Goal: Task Accomplishment & Management: Complete application form

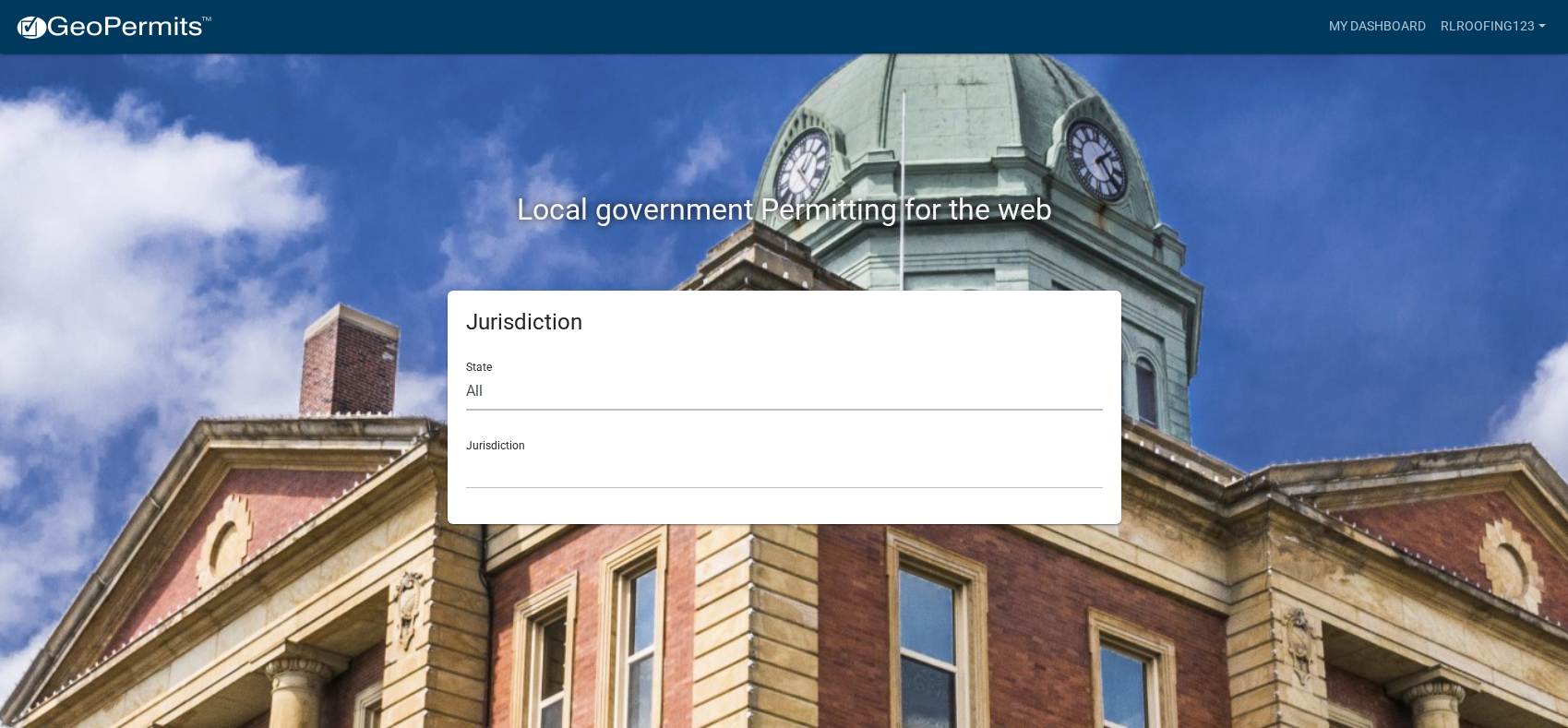
click at [659, 373] on select "All Colorado Georgia Indiana Iowa Kansas Minnesota Ohio South Carolina Wisconsin" at bounding box center [784, 391] width 636 height 38
select select "[US_STATE]"
click at [466, 373] on select "All Colorado Georgia Indiana Iowa Kansas Minnesota Ohio South Carolina Wisconsin" at bounding box center [784, 391] width 636 height 38
click at [531, 480] on select "City of Charlestown, Indiana City of Jeffersonville, Indiana City of Logansport…" at bounding box center [784, 470] width 636 height 38
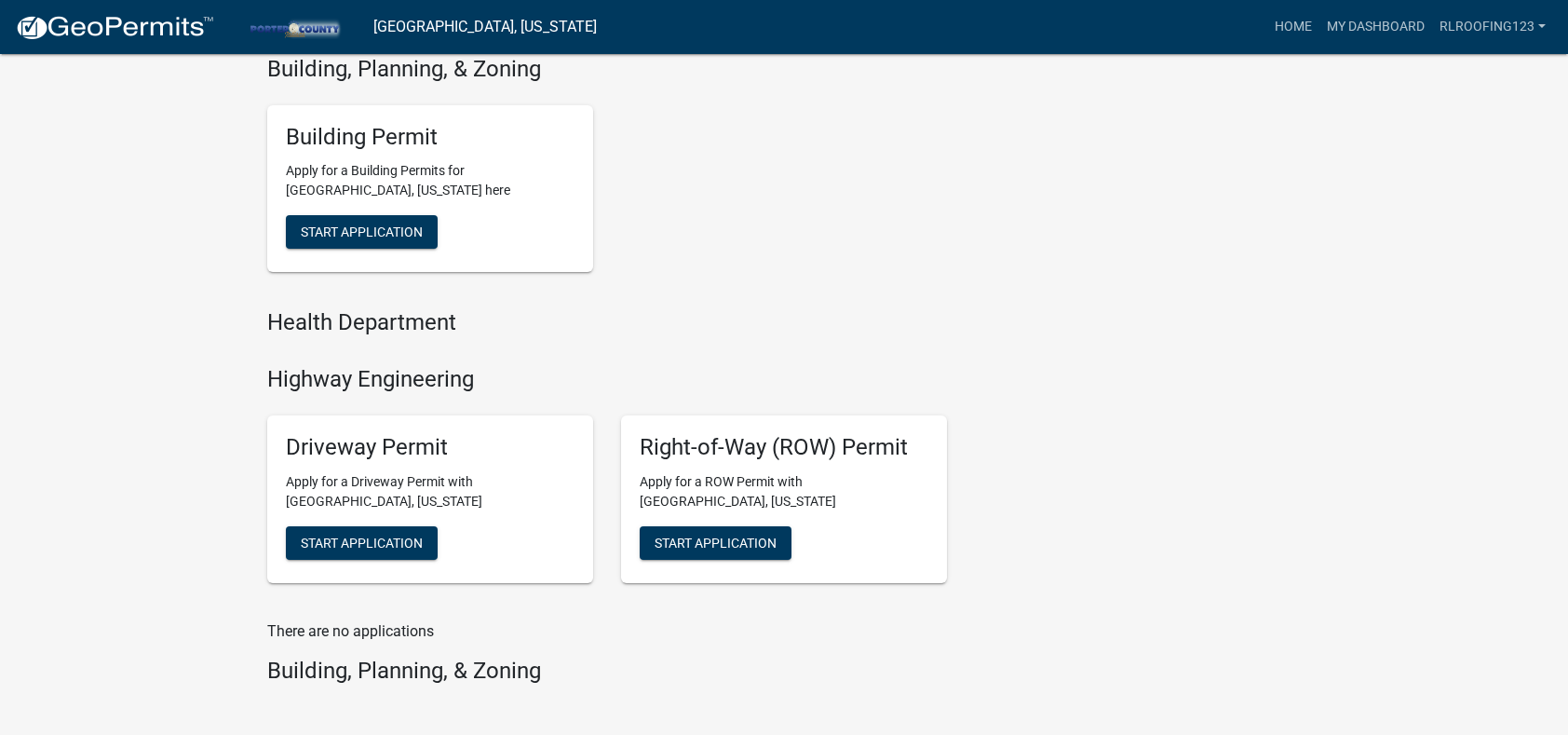
scroll to position [652, 0]
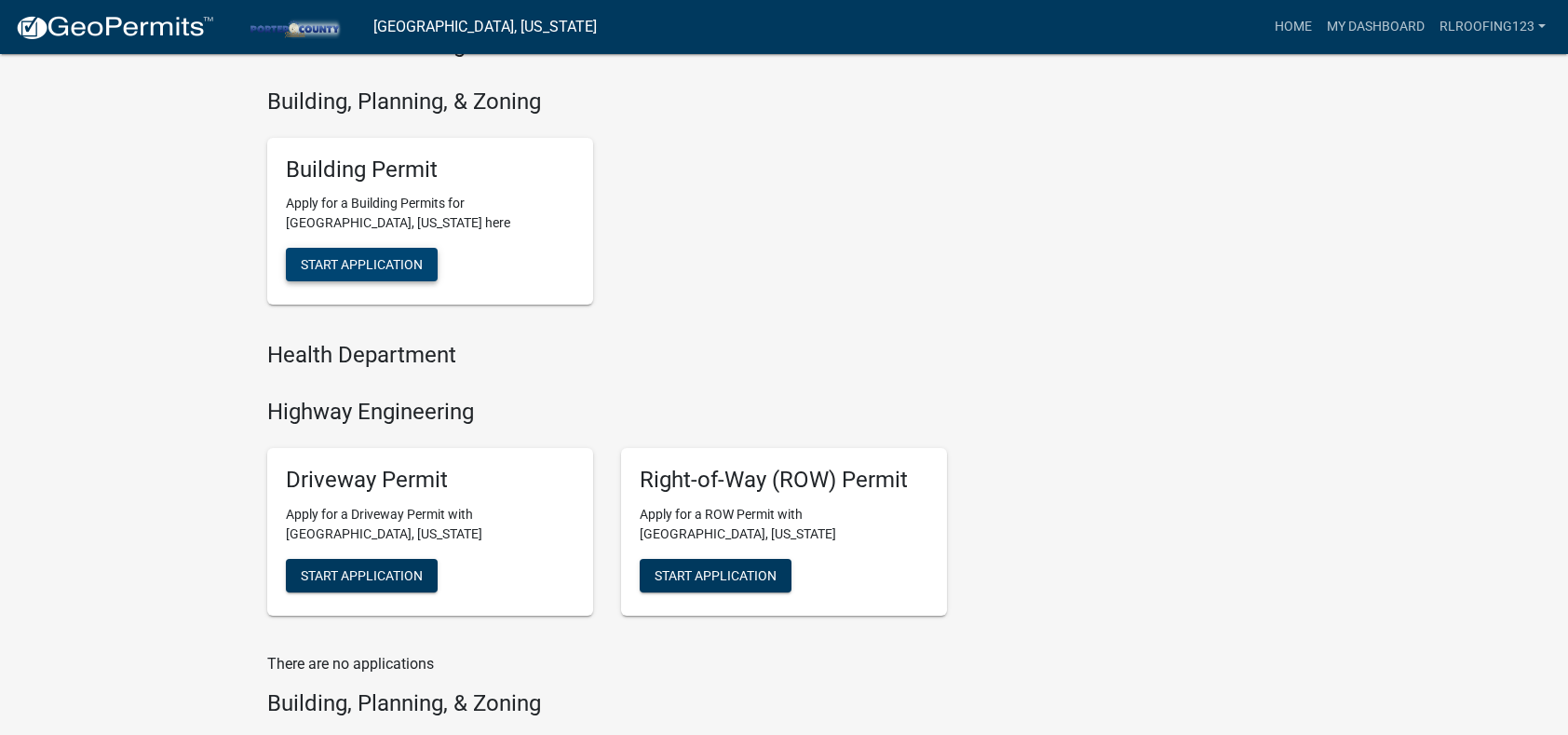
click at [368, 272] on span "Start Application" at bounding box center [362, 264] width 122 height 15
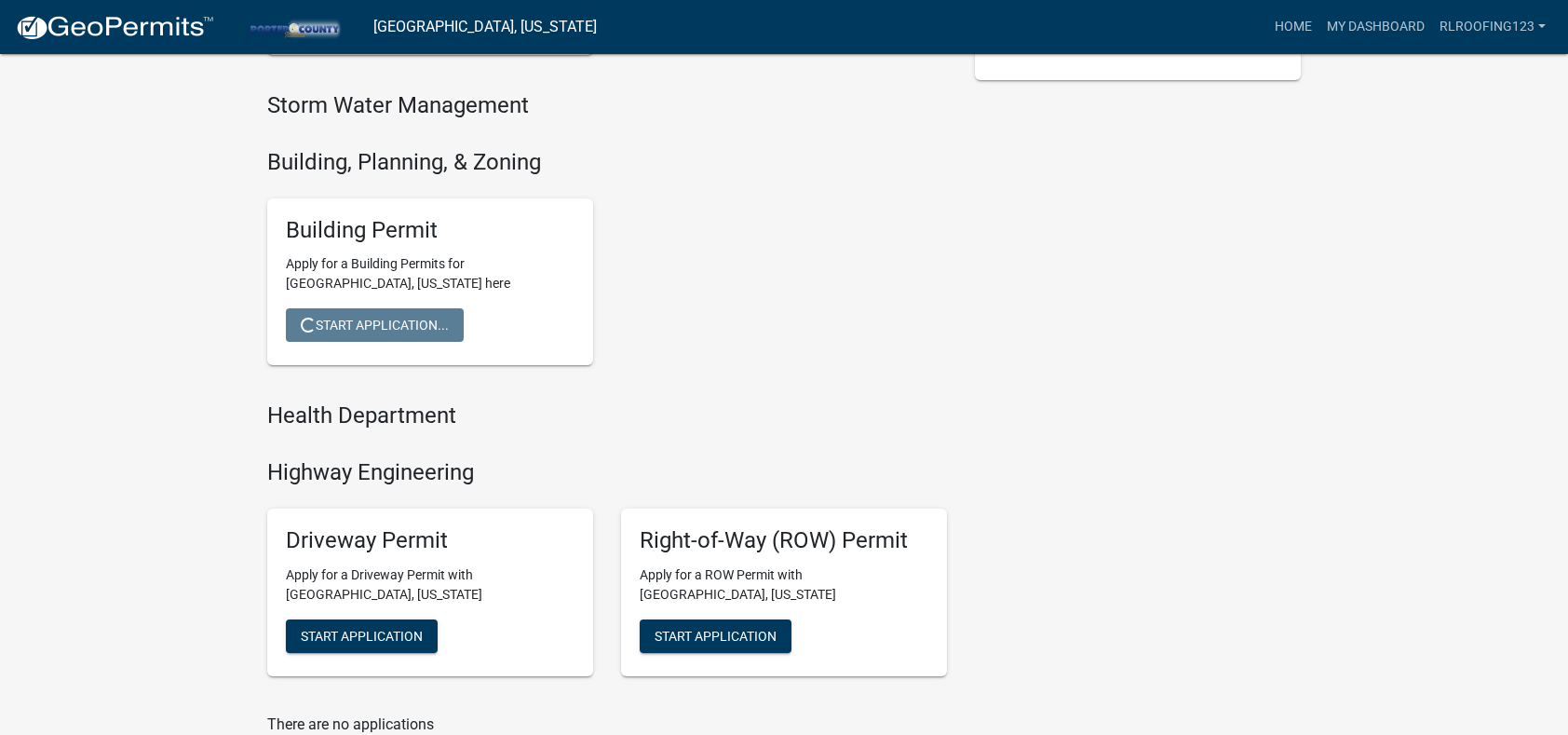
scroll to position [558, 0]
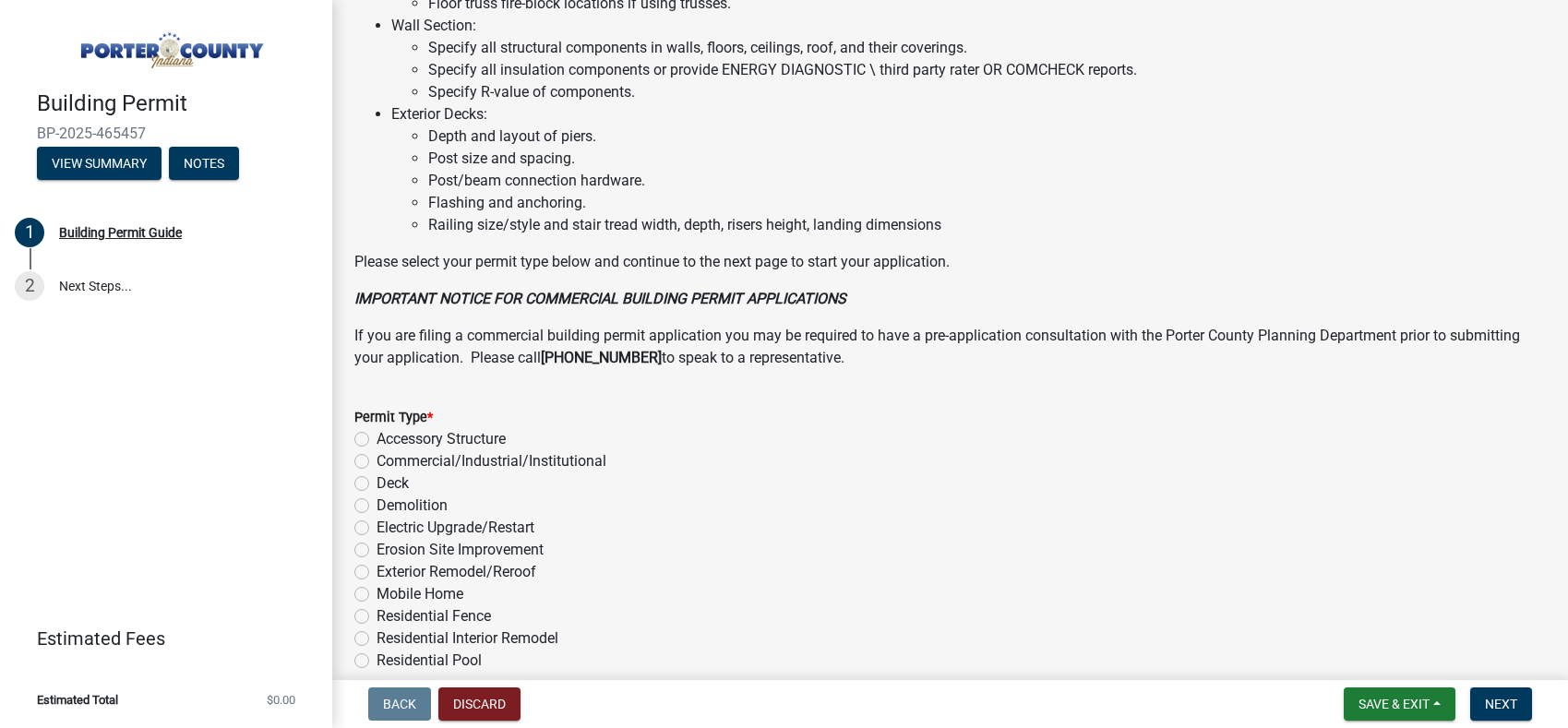
scroll to position [1403, 0]
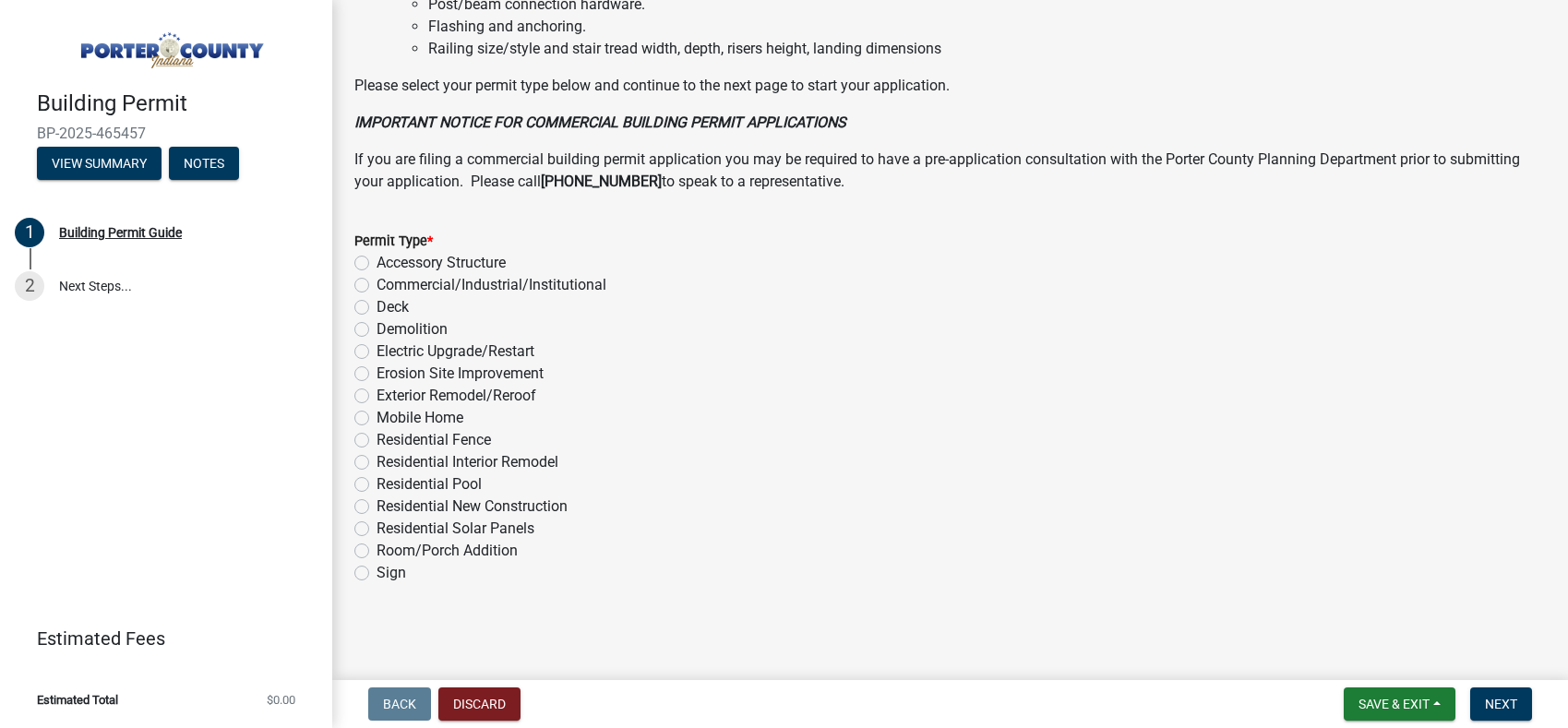
click at [517, 396] on label "Exterior Remodel/Reroof" at bounding box center [456, 395] width 160 height 22
click at [389, 396] on input "Exterior Remodel/Reroof" at bounding box center [382, 390] width 12 height 12
radio input "true"
click at [1495, 705] on span "Next" at bounding box center [1501, 704] width 32 height 15
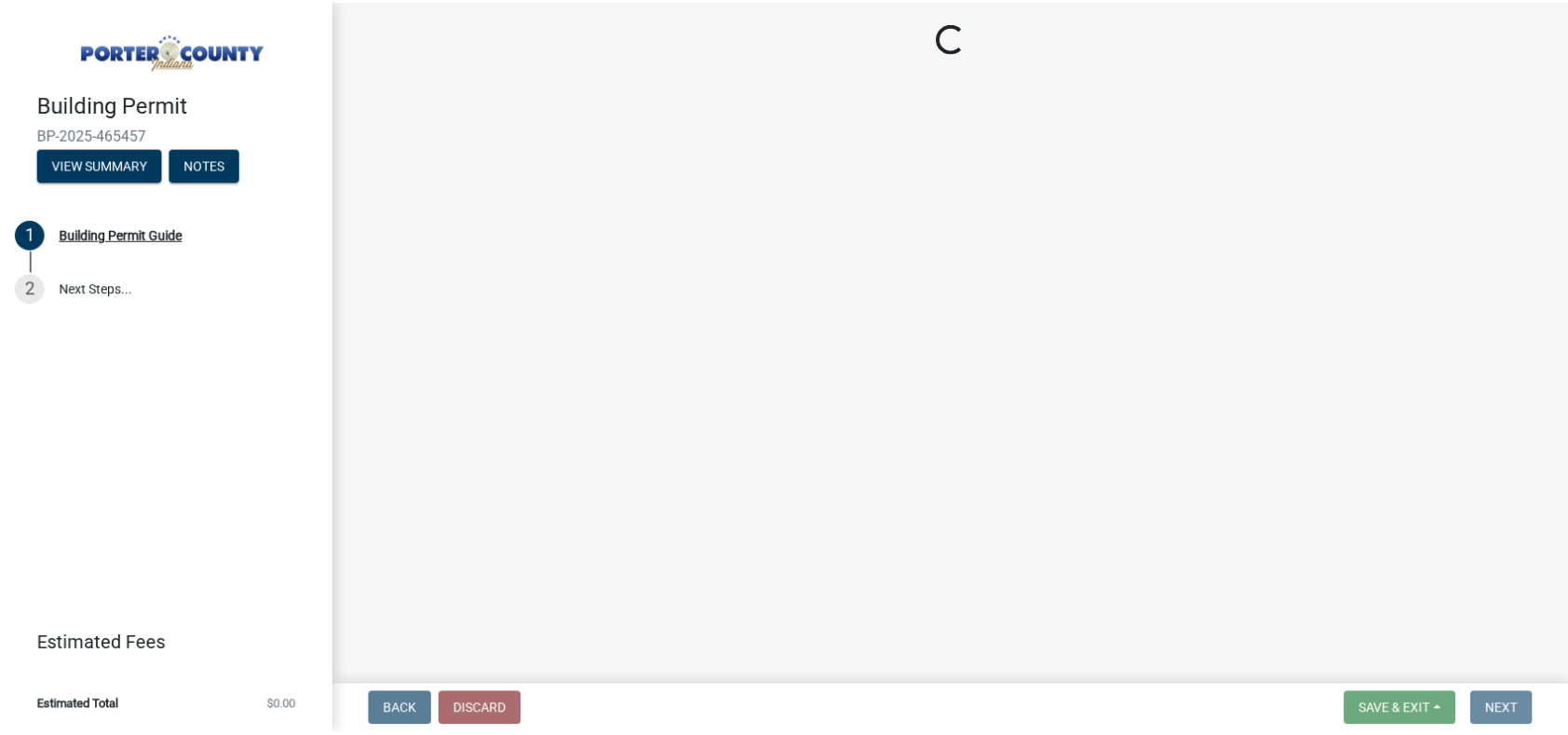
scroll to position [0, 0]
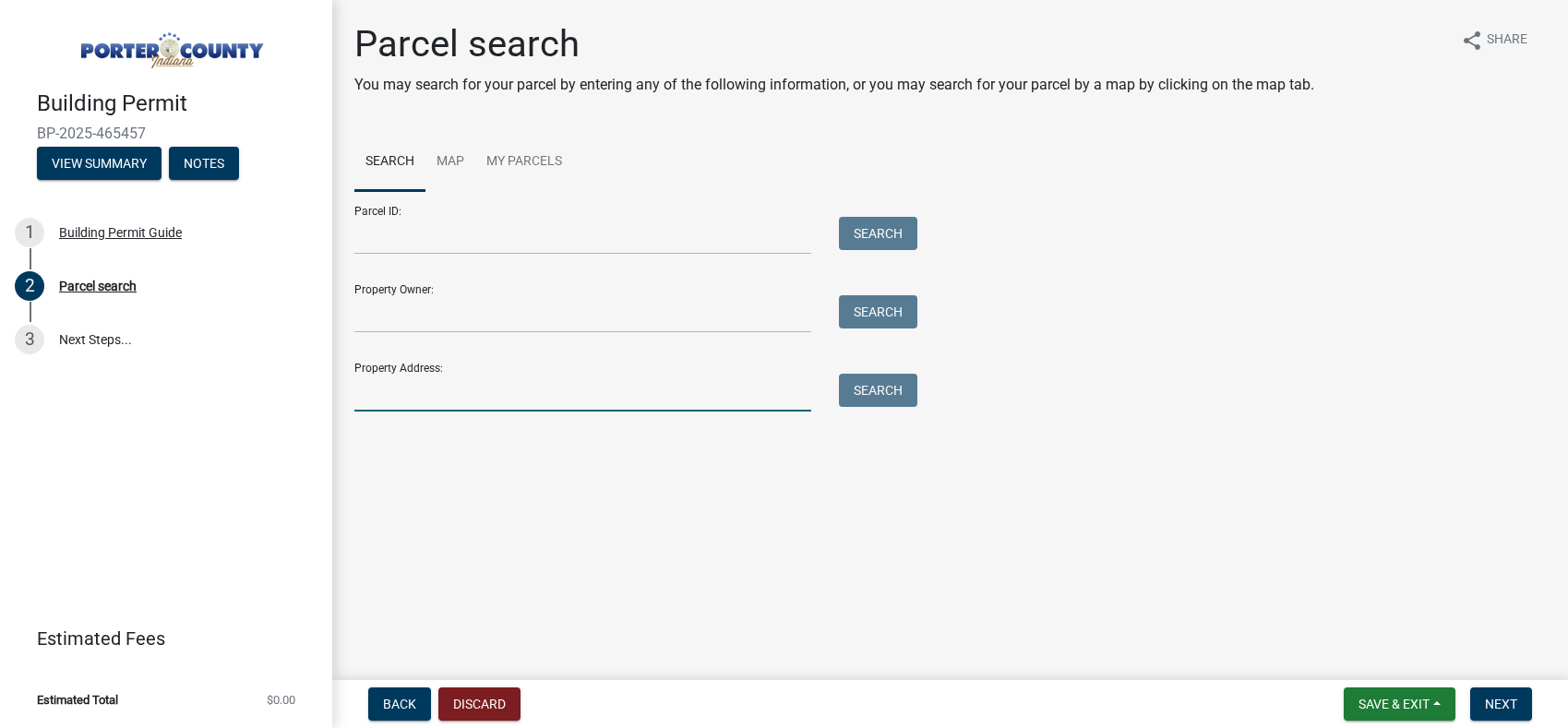
click at [442, 394] on input "Property Address:" at bounding box center [583, 392] width 457 height 38
type input "2503 manchester"
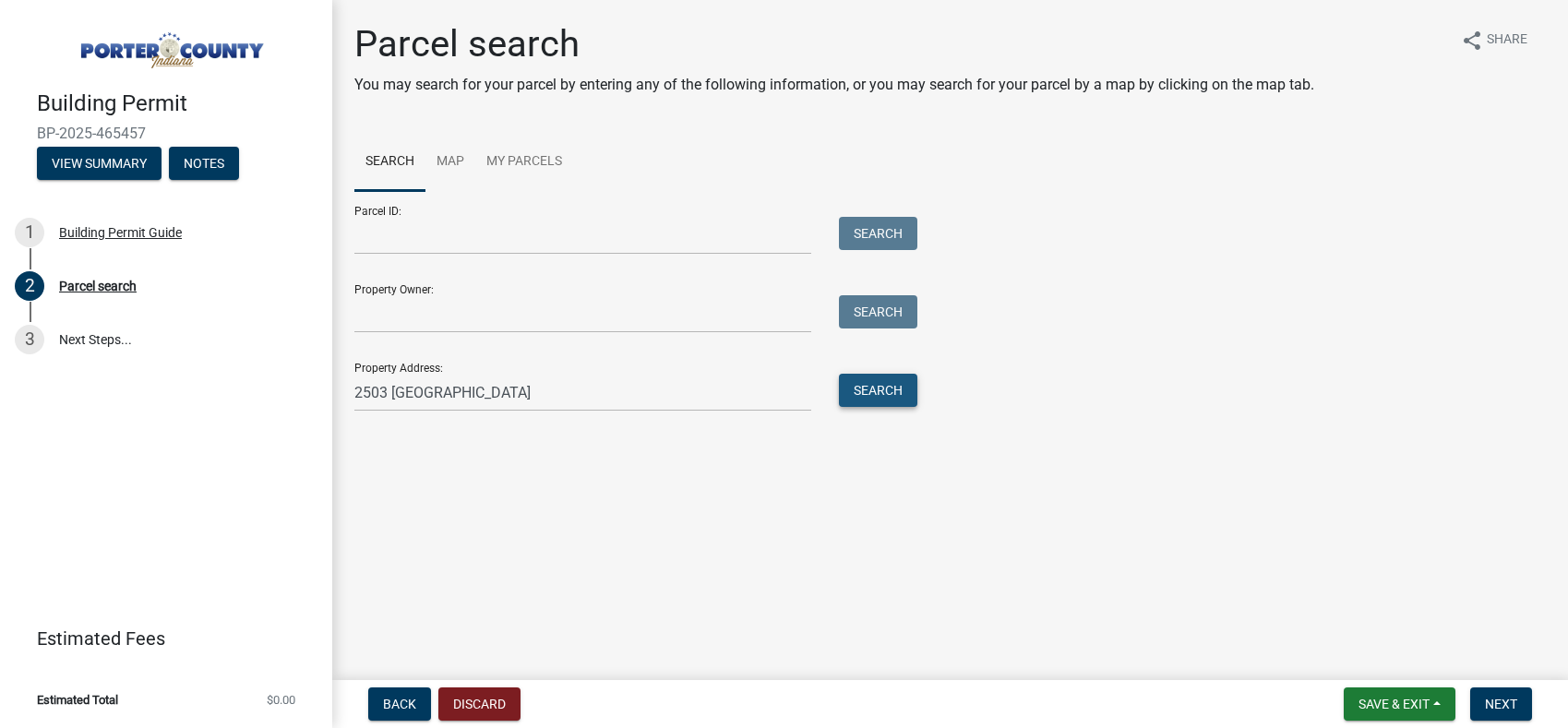
click at [902, 377] on button "Search" at bounding box center [878, 390] width 78 height 33
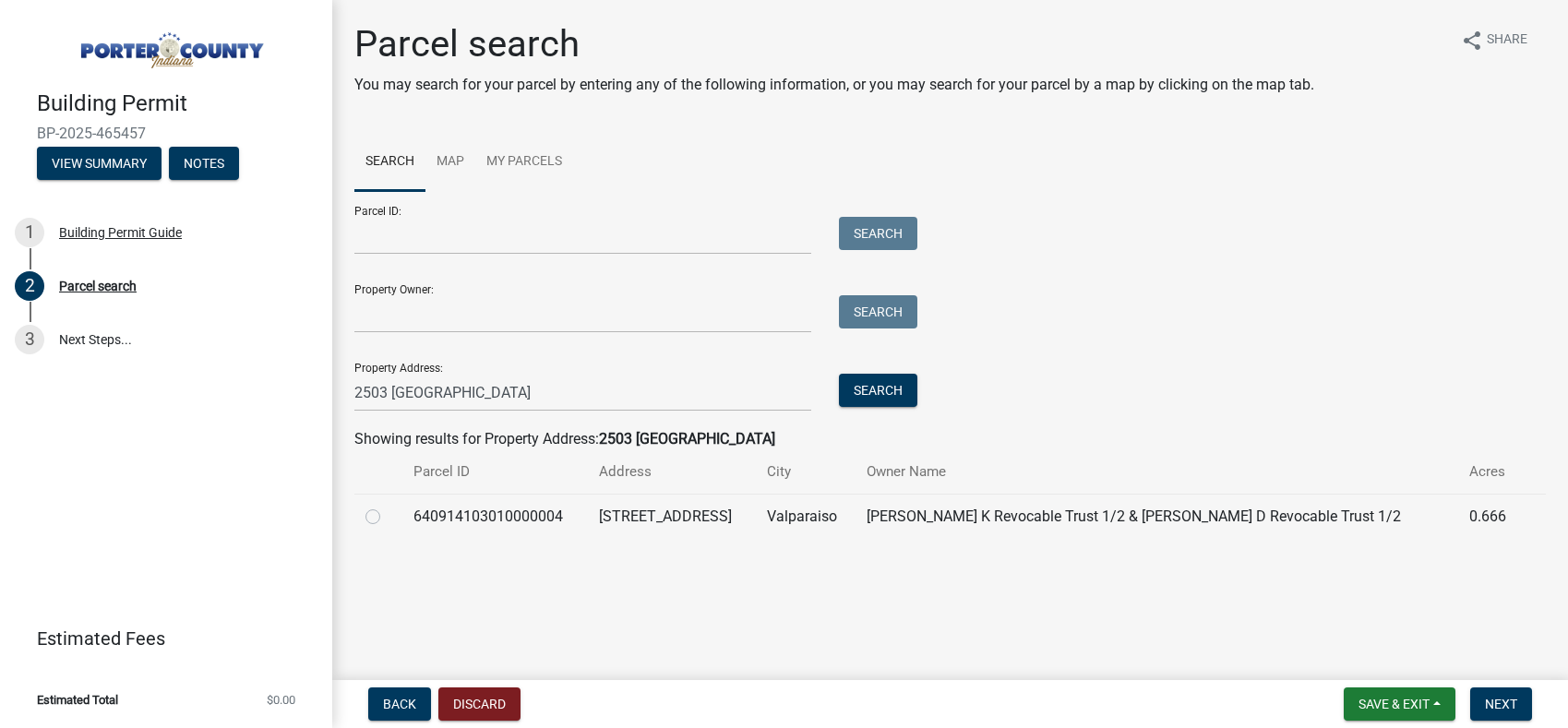
click at [388, 506] on label at bounding box center [388, 506] width 0 height 0
click at [388, 512] on input "radio" at bounding box center [393, 511] width 12 height 12
radio input "true"
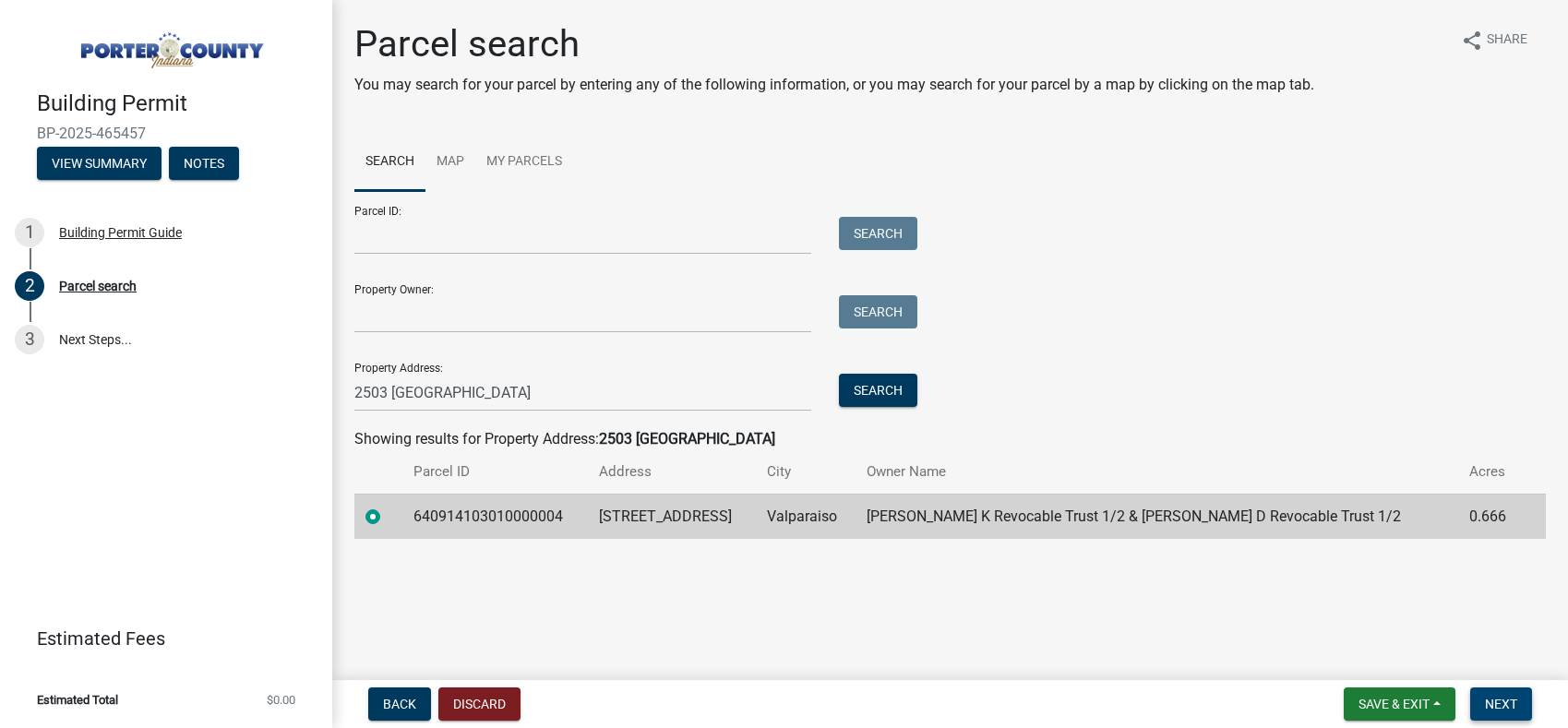
click at [1507, 700] on span "Next" at bounding box center [1501, 704] width 32 height 15
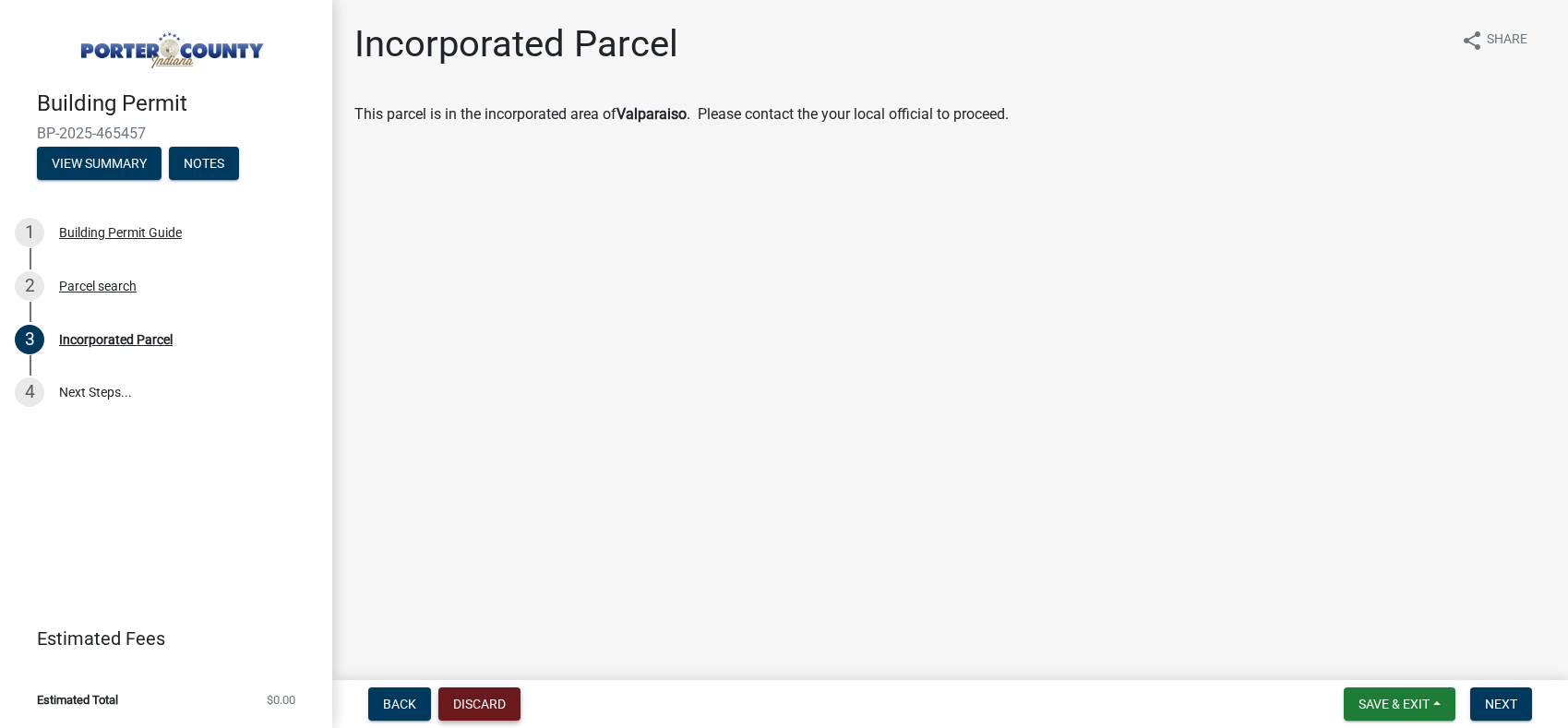
click at [485, 695] on button "Discard" at bounding box center [479, 703] width 82 height 33
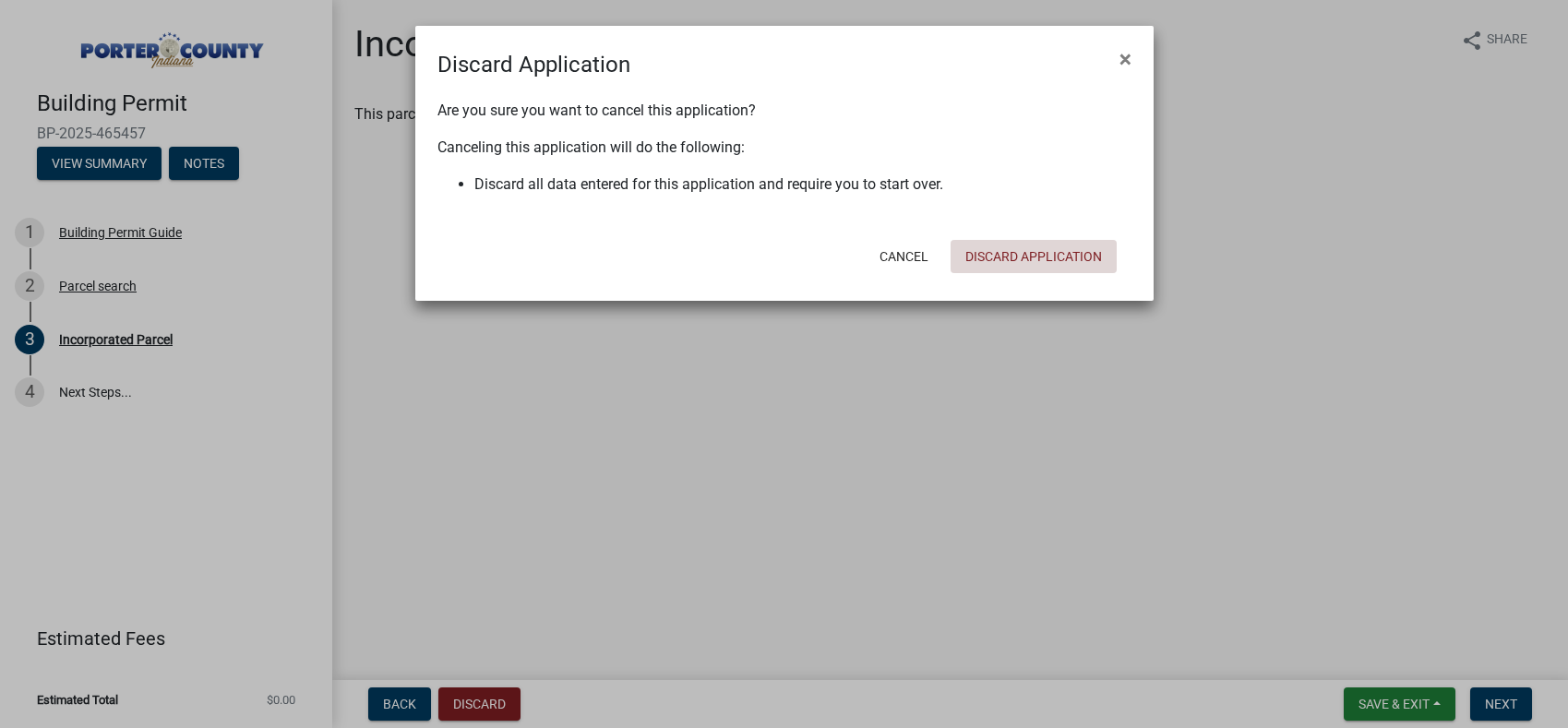
click at [997, 251] on button "Discard Application" at bounding box center [1034, 256] width 166 height 33
